Goal: Find specific page/section: Find specific page/section

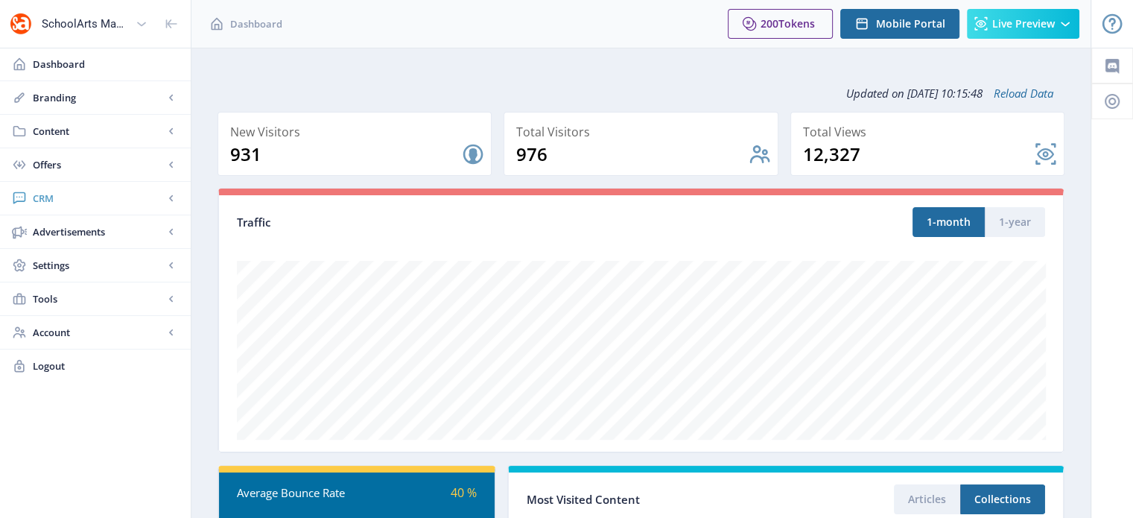
click at [51, 204] on span "CRM" at bounding box center [98, 198] width 131 height 15
click at [74, 230] on span "Readers" at bounding box center [112, 231] width 128 height 15
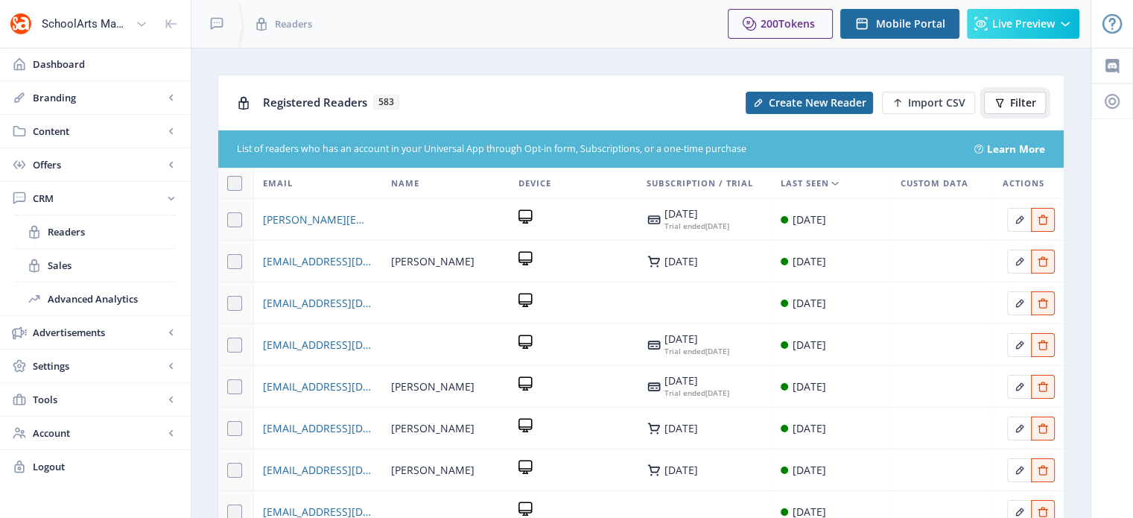
click at [1030, 98] on span "Filter" at bounding box center [1023, 103] width 26 height 12
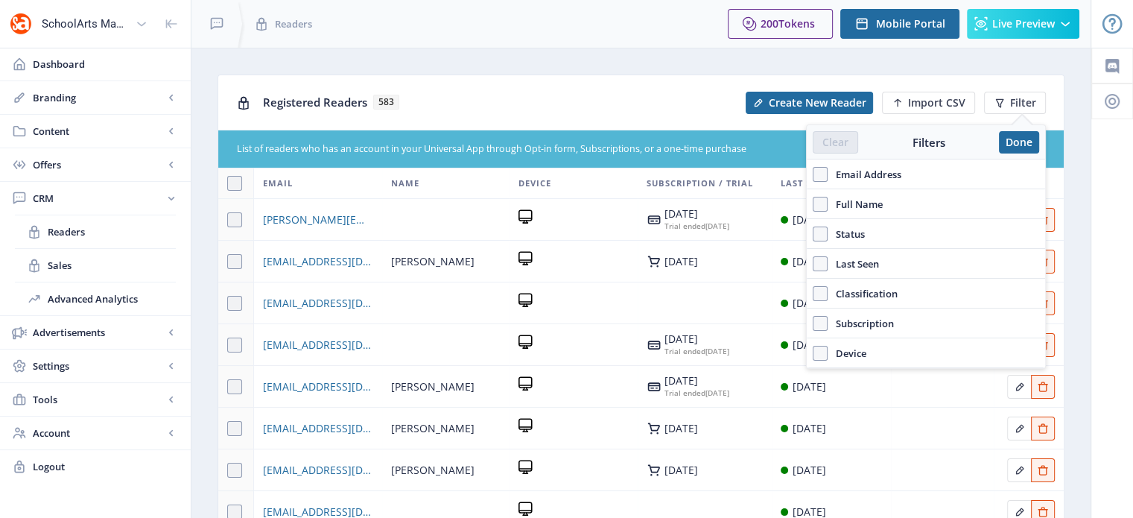
click at [852, 211] on span "Full Name" at bounding box center [855, 204] width 55 height 18
click at [813, 205] on input "Full Name" at bounding box center [813, 204] width 1 height 1
checkbox input "true"
click at [855, 250] on div at bounding box center [926, 237] width 238 height 36
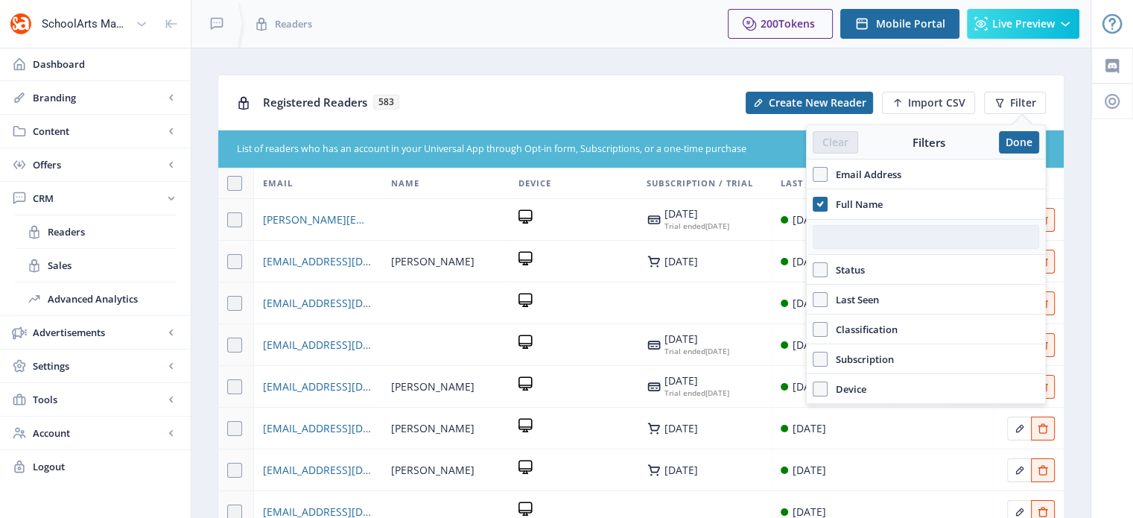
click at [858, 236] on input "text" at bounding box center [926, 237] width 226 height 24
paste input "[PERSON_NAME]"
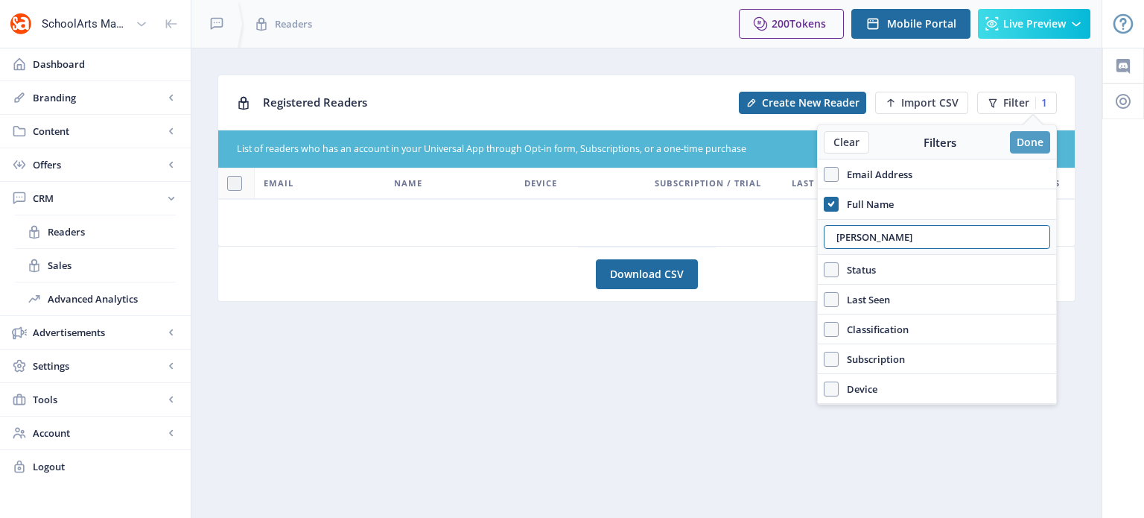
type input "[PERSON_NAME]"
click at [1049, 133] on button "Done" at bounding box center [1030, 142] width 40 height 22
